Goal: Transaction & Acquisition: Download file/media

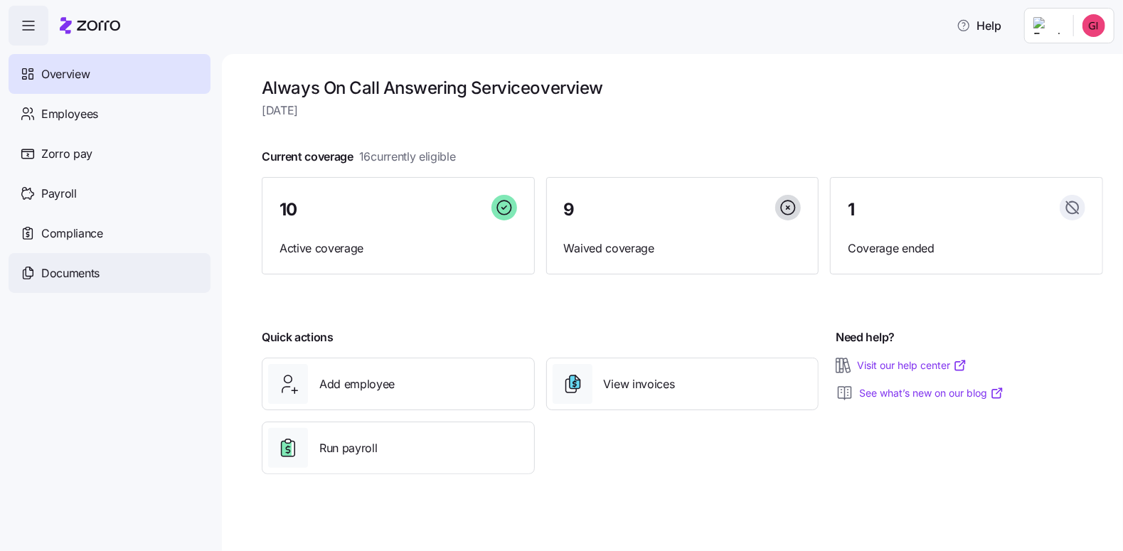
click at [83, 267] on span "Documents" at bounding box center [70, 274] width 58 height 18
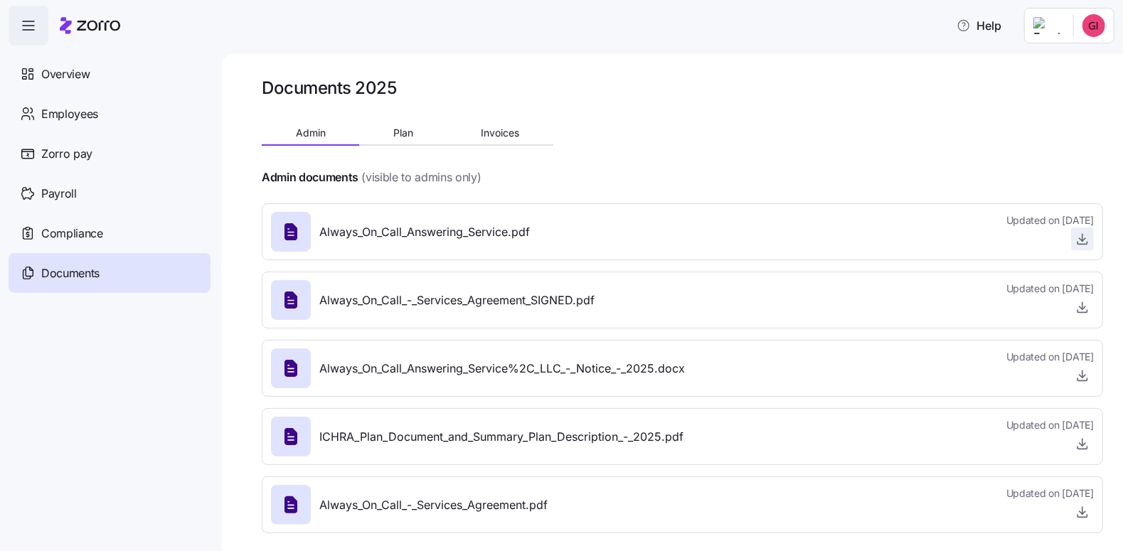
click at [1076, 243] on icon "button" at bounding box center [1083, 239] width 14 height 14
